Goal: Task Accomplishment & Management: Use online tool/utility

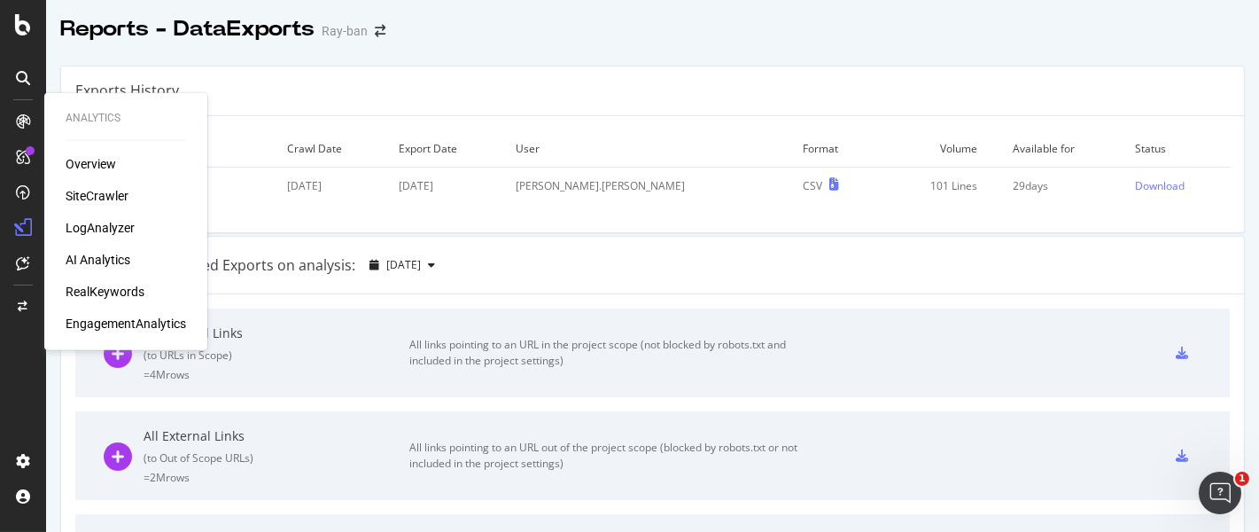
drag, startPoint x: 0, startPoint y: 0, endPoint x: 90, endPoint y: 190, distance: 209.7
click at [90, 190] on div "SiteCrawler" at bounding box center [97, 196] width 63 height 18
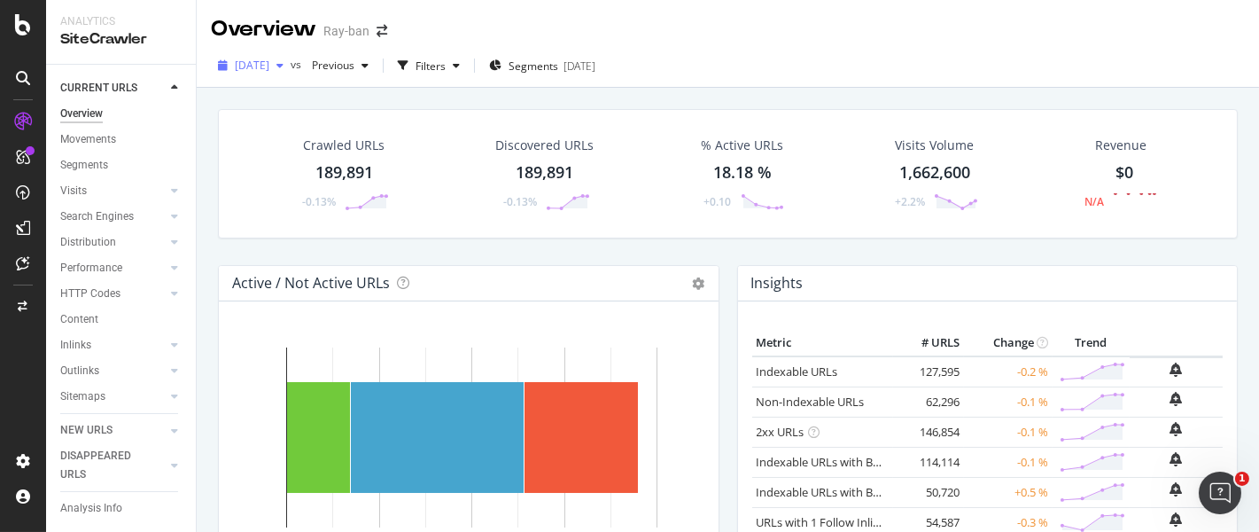
click at [291, 65] on div "button" at bounding box center [279, 65] width 21 height 11
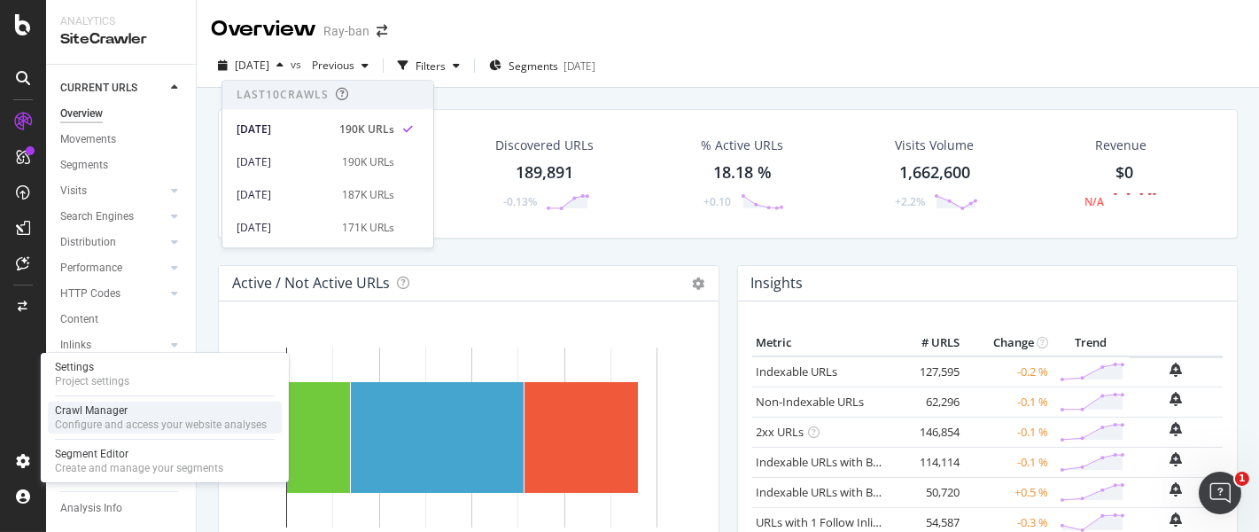
click at [121, 411] on div "Crawl Manager" at bounding box center [161, 410] width 212 height 14
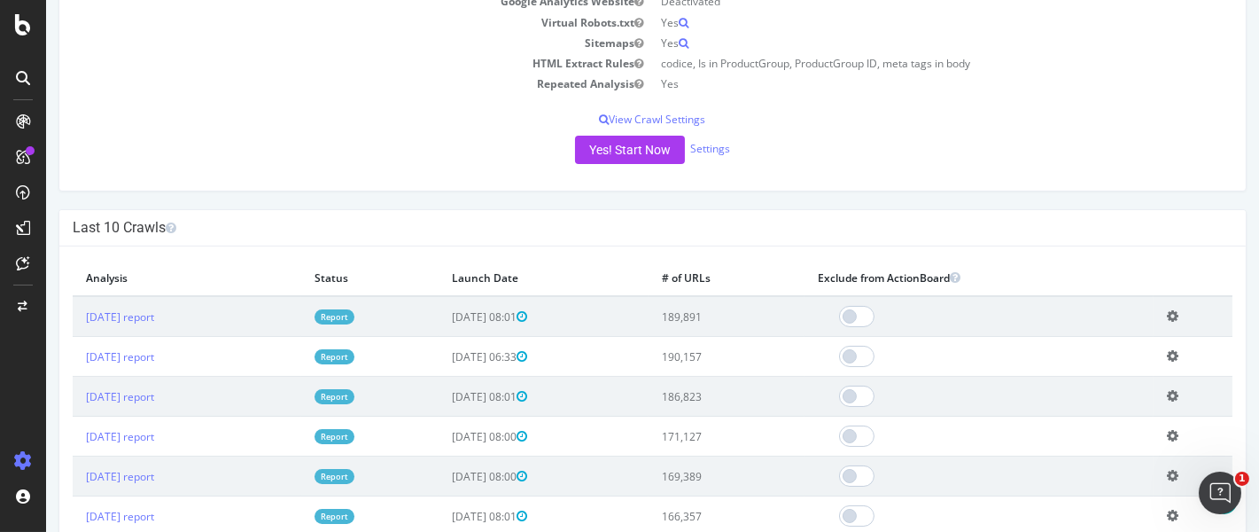
scroll to position [355, 0]
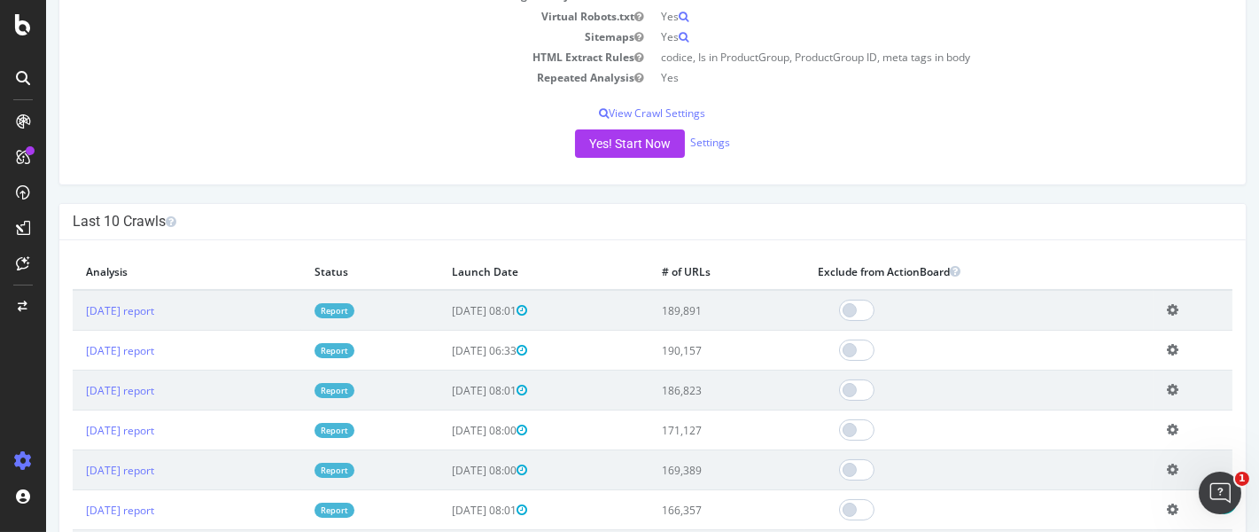
click at [997, 127] on div "Project Name Ray-ban Allowed Domains (http|https)://*.[DOMAIN_NAME] Start URLs …" at bounding box center [652, 8] width 1187 height 351
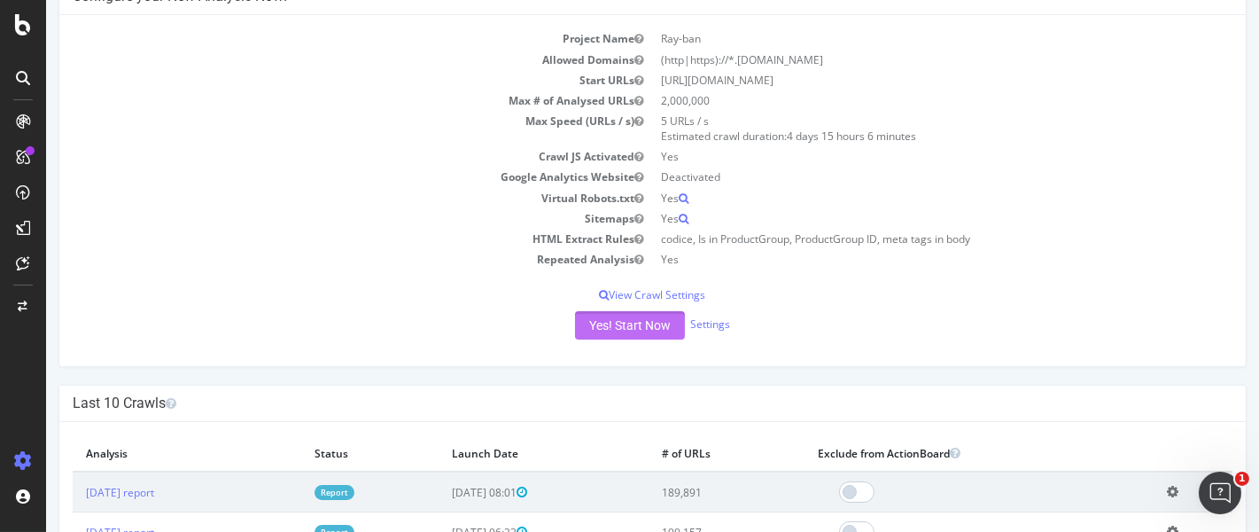
click at [625, 325] on button "Yes! Start Now" at bounding box center [630, 325] width 110 height 28
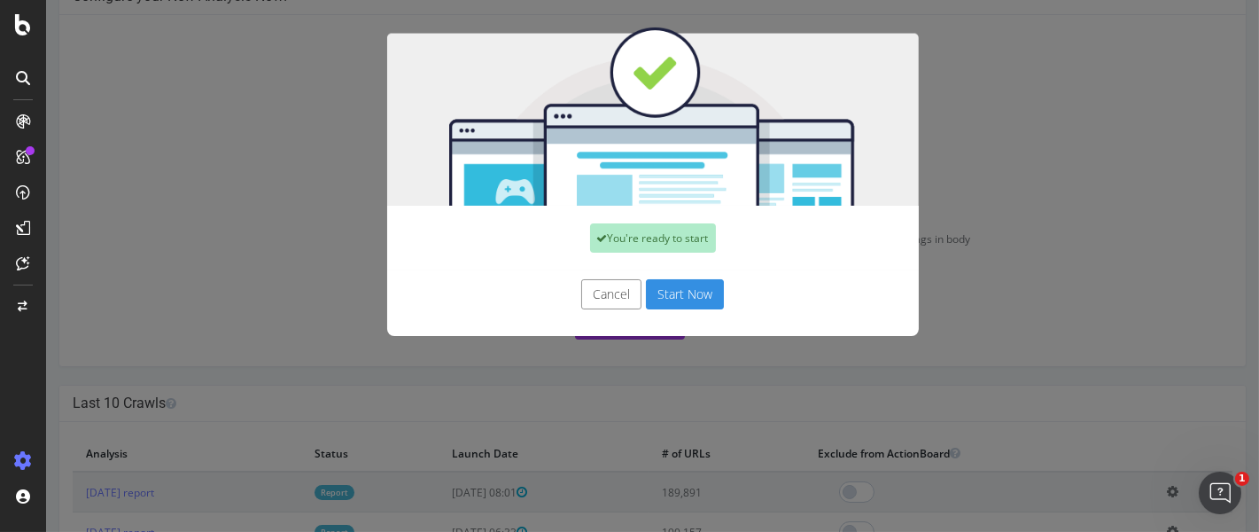
click at [673, 298] on button "Start Now" at bounding box center [685, 294] width 78 height 30
